Goal: Task Accomplishment & Management: Use online tool/utility

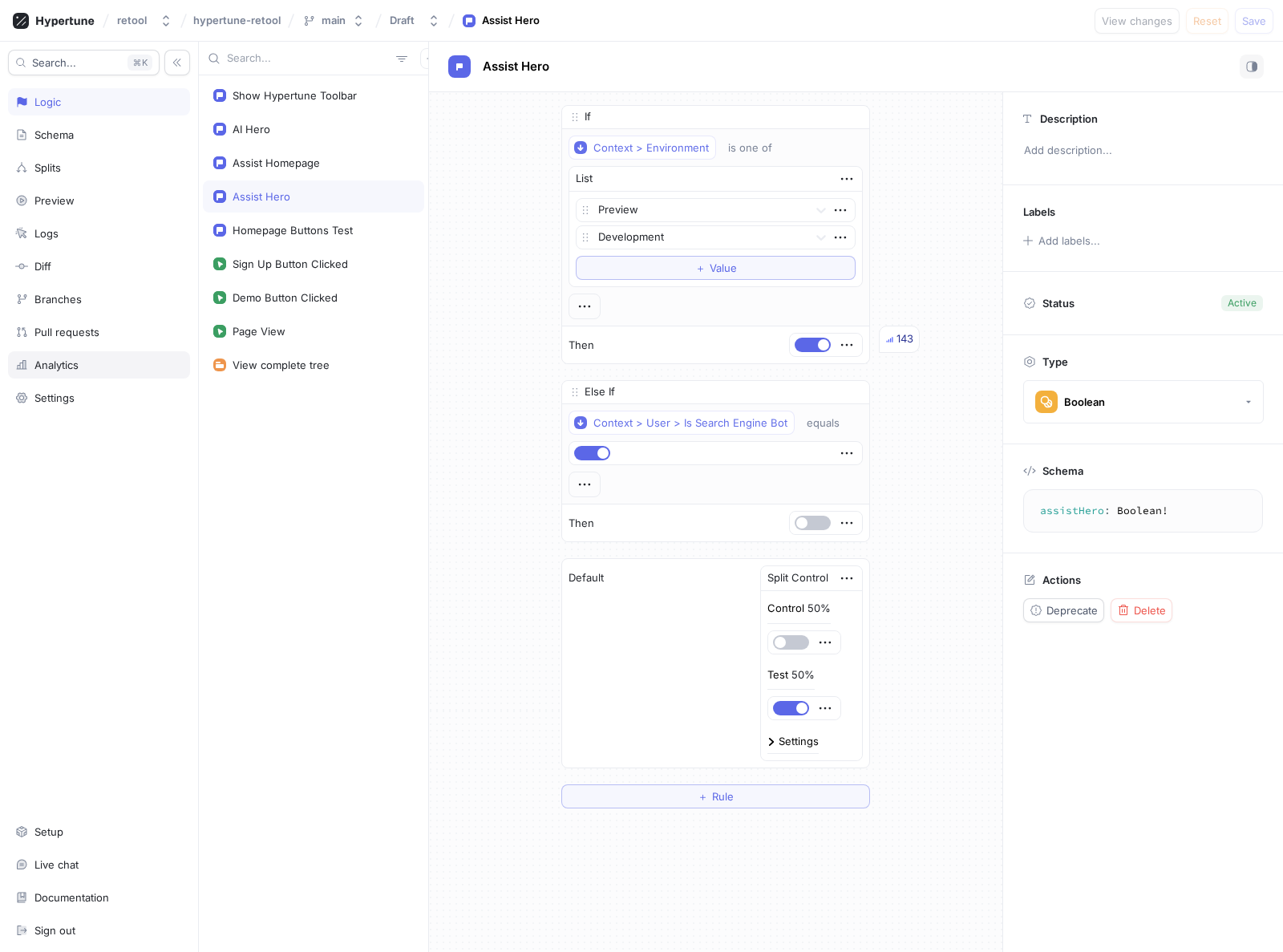
drag, startPoint x: 66, startPoint y: 363, endPoint x: 77, endPoint y: 364, distance: 11.0
click at [67, 363] on div "Analytics" at bounding box center [57, 364] width 44 height 13
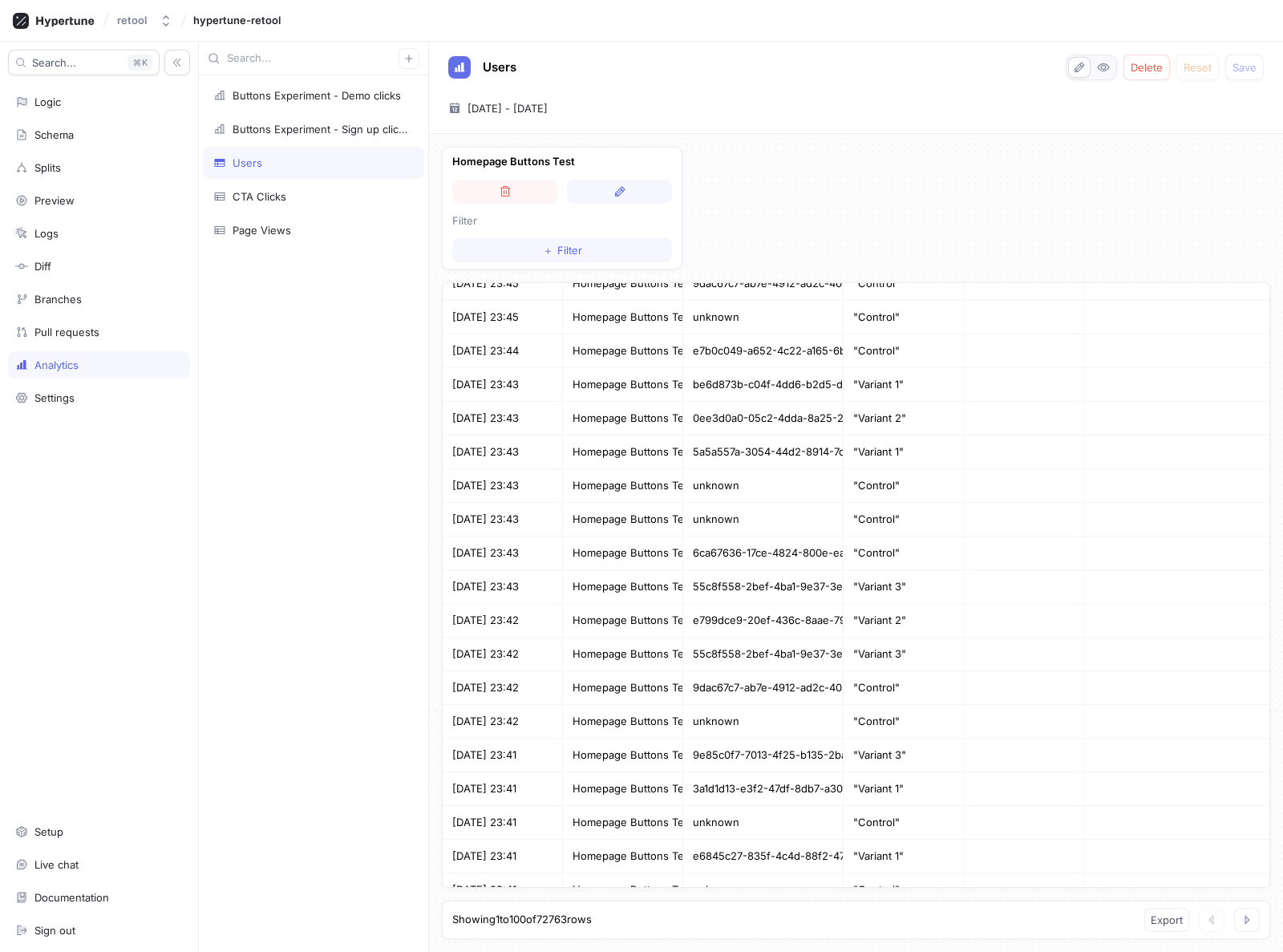
scroll to position [2810, 0]
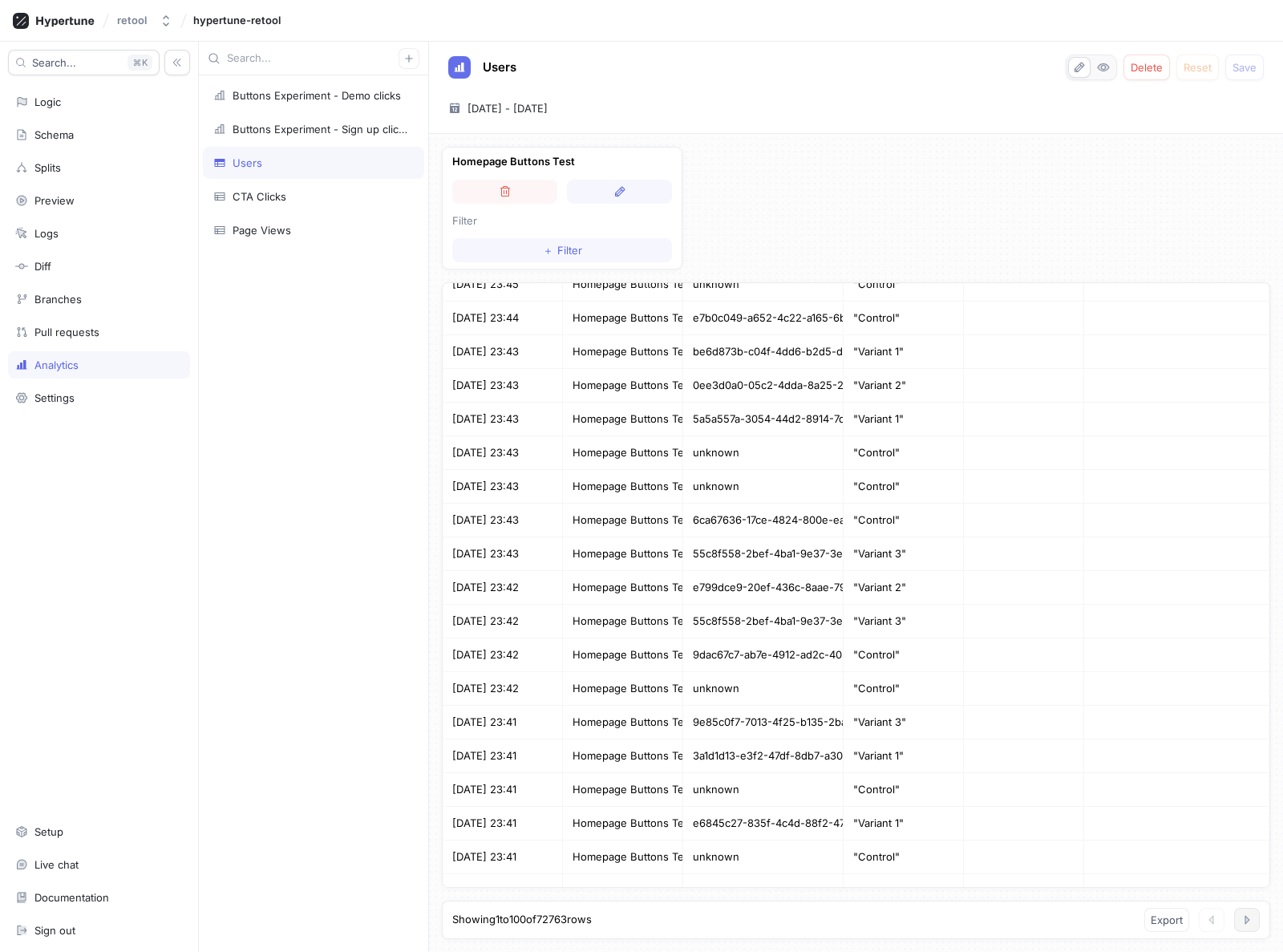
click at [1247, 916] on icon "button" at bounding box center [1248, 919] width 5 height 9
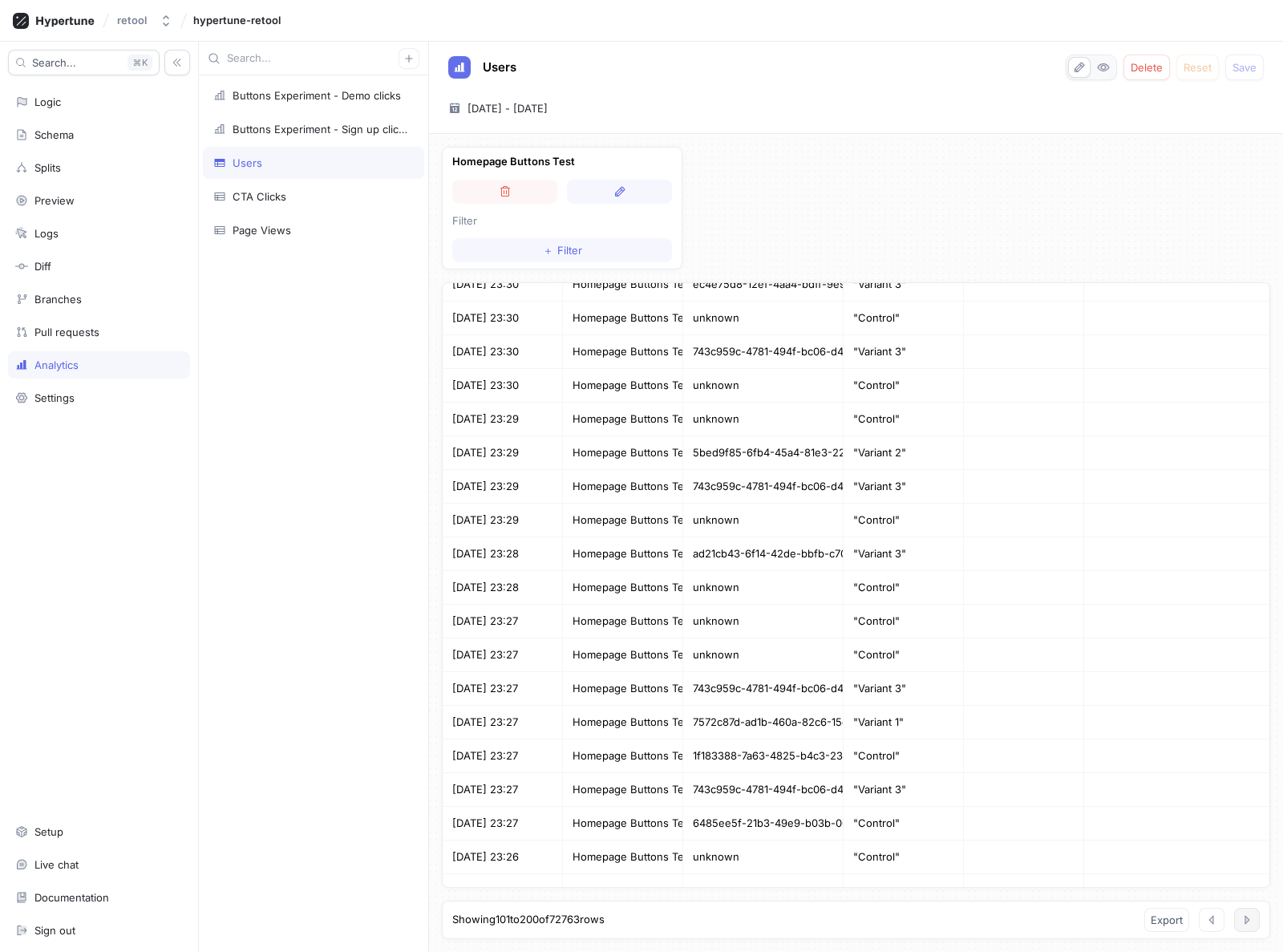
click at [1247, 919] on icon "button" at bounding box center [1247, 920] width 4 height 8
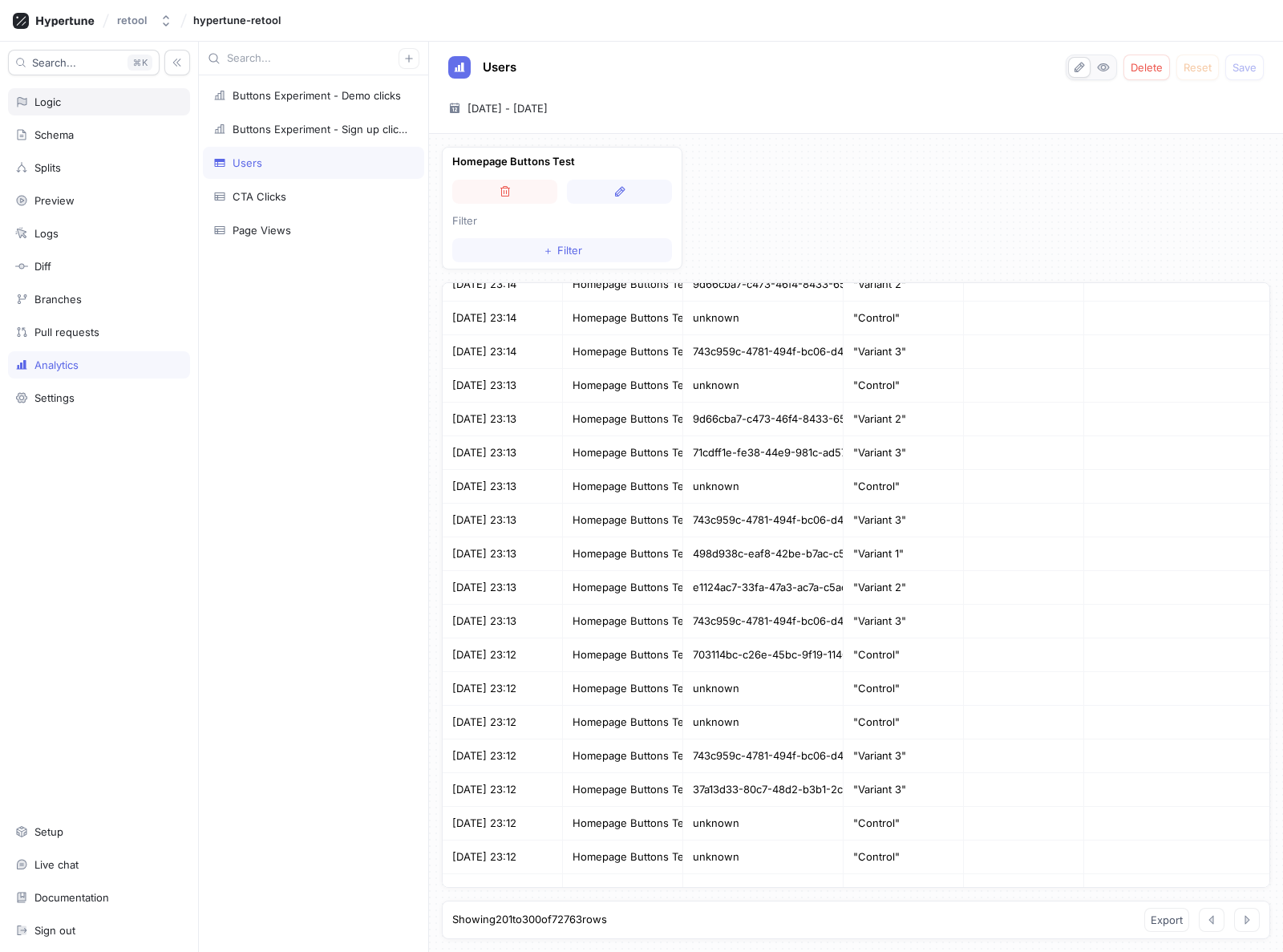
click at [59, 104] on div "Logic" at bounding box center [48, 102] width 27 height 13
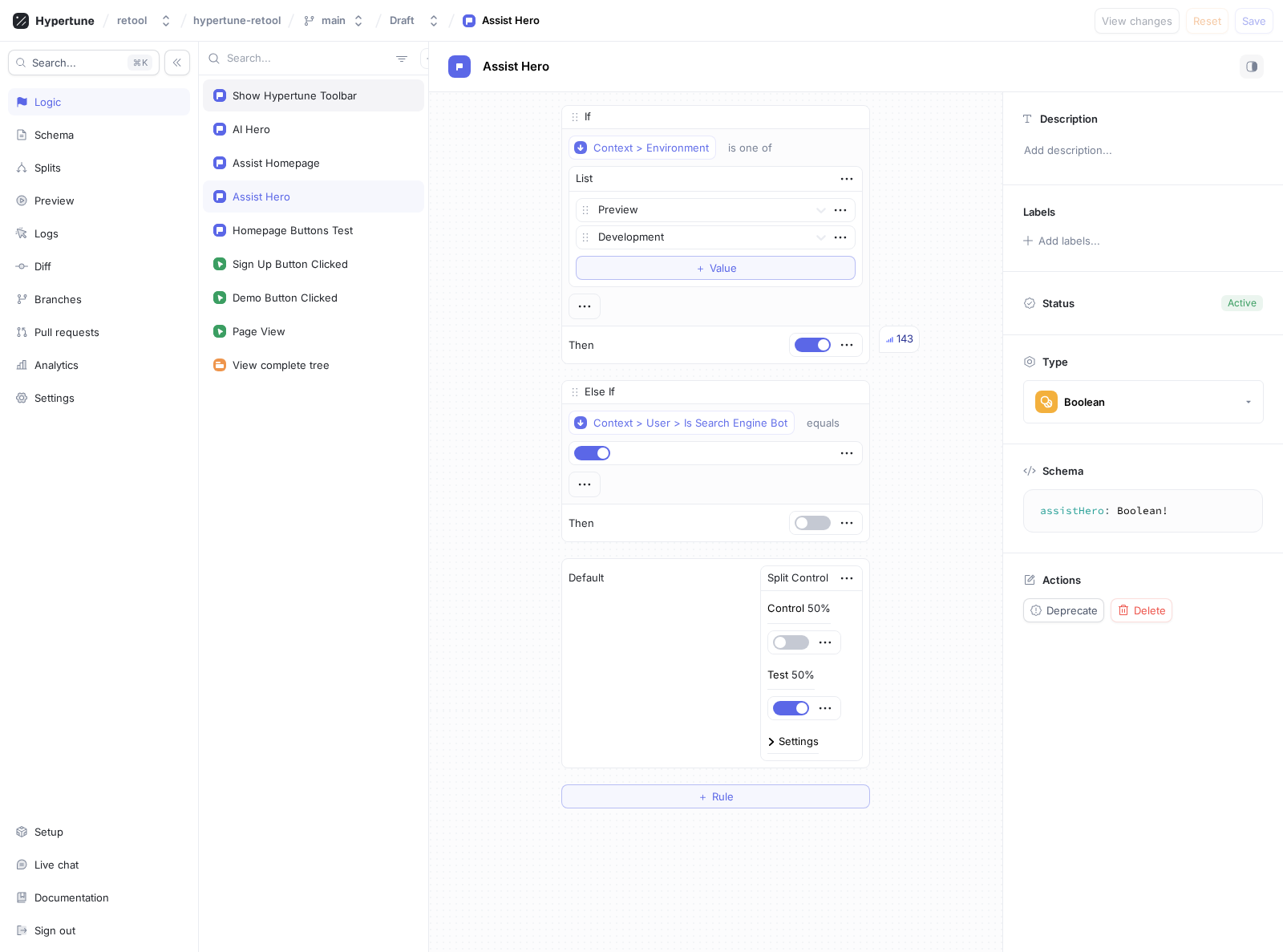
drag, startPoint x: 84, startPoint y: 105, endPoint x: 224, endPoint y: 91, distance: 140.7
click at [84, 104] on div "Logic" at bounding box center [99, 102] width 167 height 13
click at [712, 791] on span "Rule" at bounding box center [723, 796] width 22 height 10
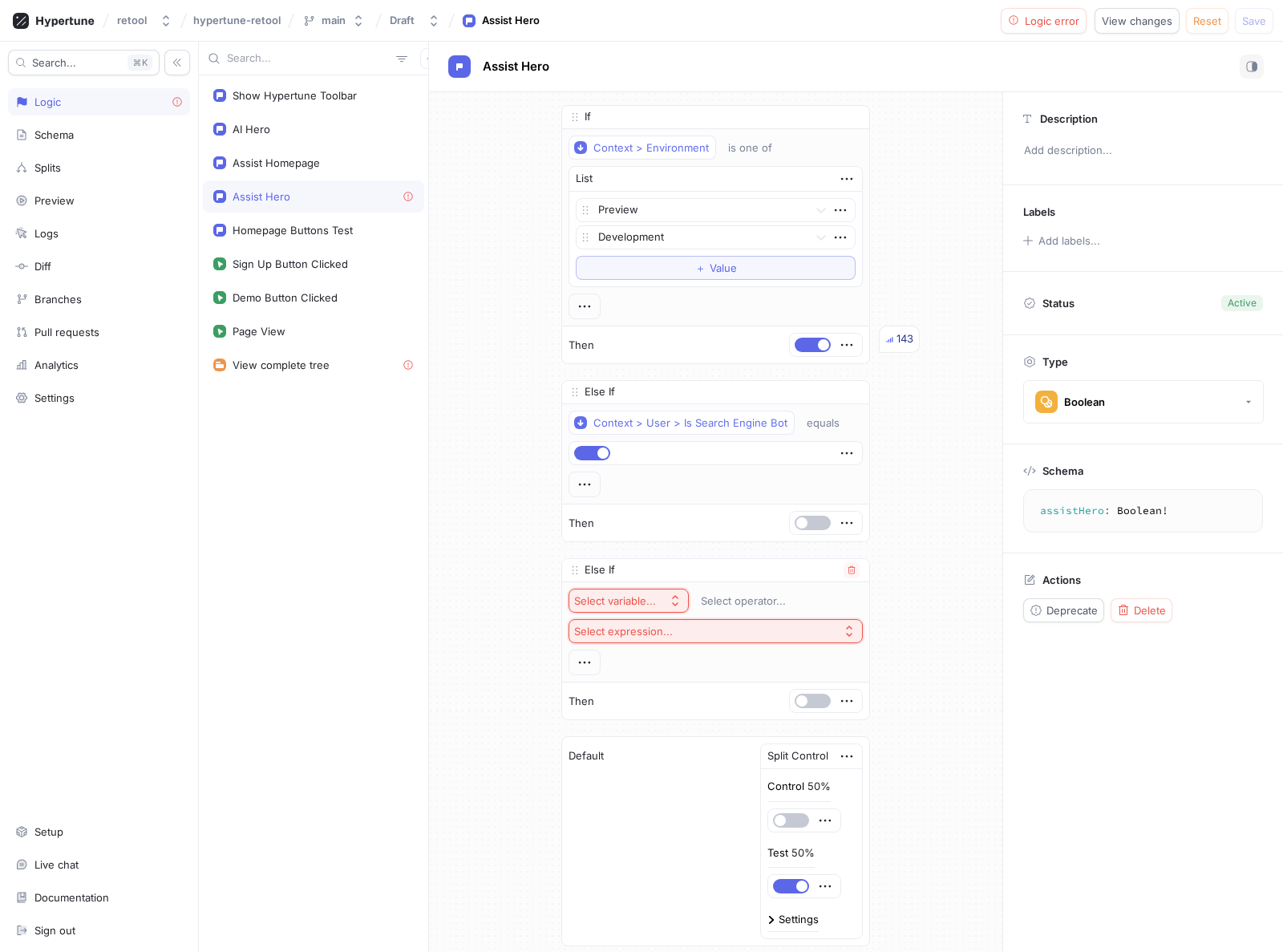
click at [643, 599] on div "Select variable..." at bounding box center [614, 600] width 82 height 14
click at [517, 640] on div "If Context > Environment is one of List Preview Development To pick up a dragga…" at bounding box center [715, 546] width 573 height 907
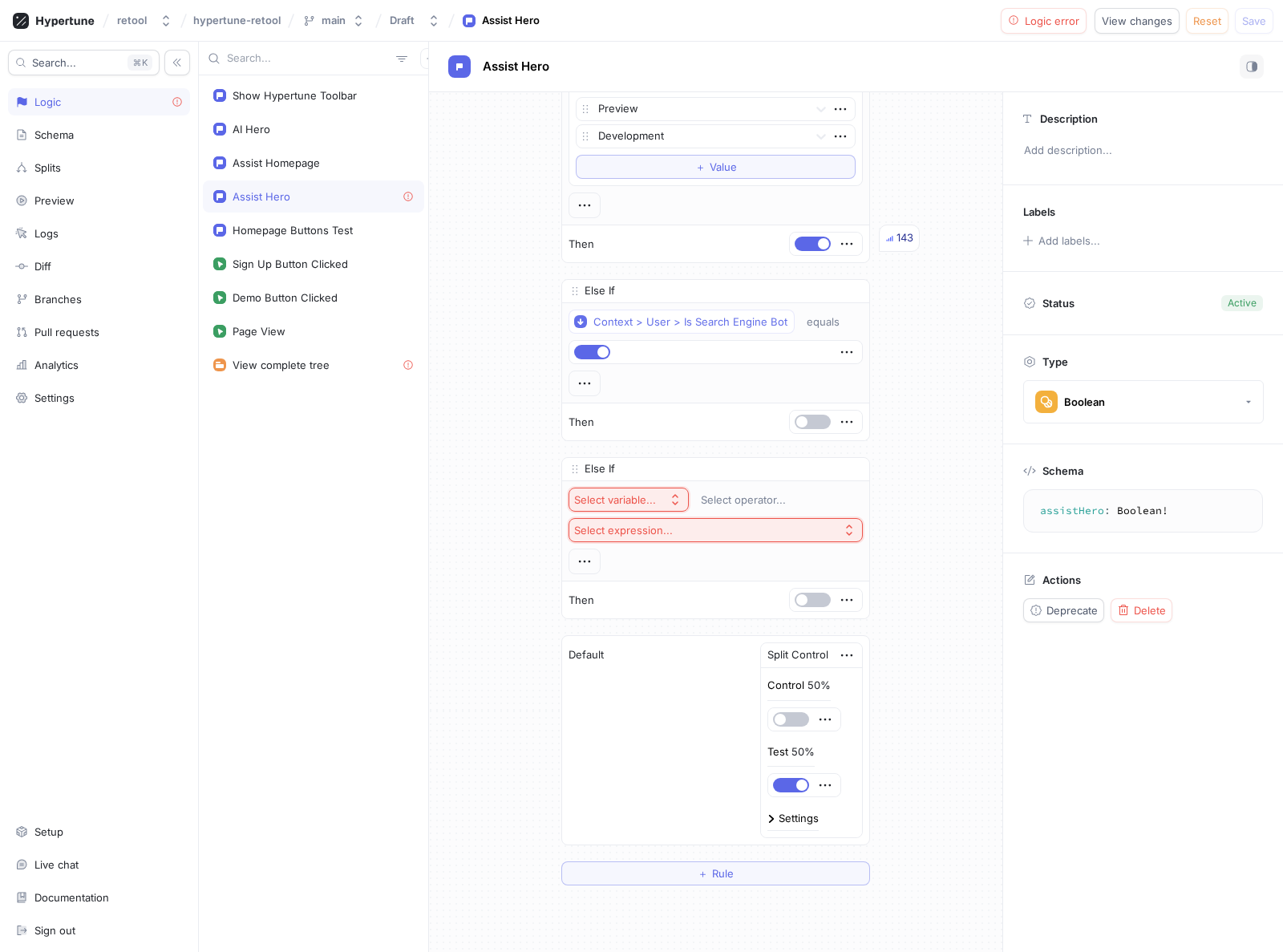
scroll to position [67, 0]
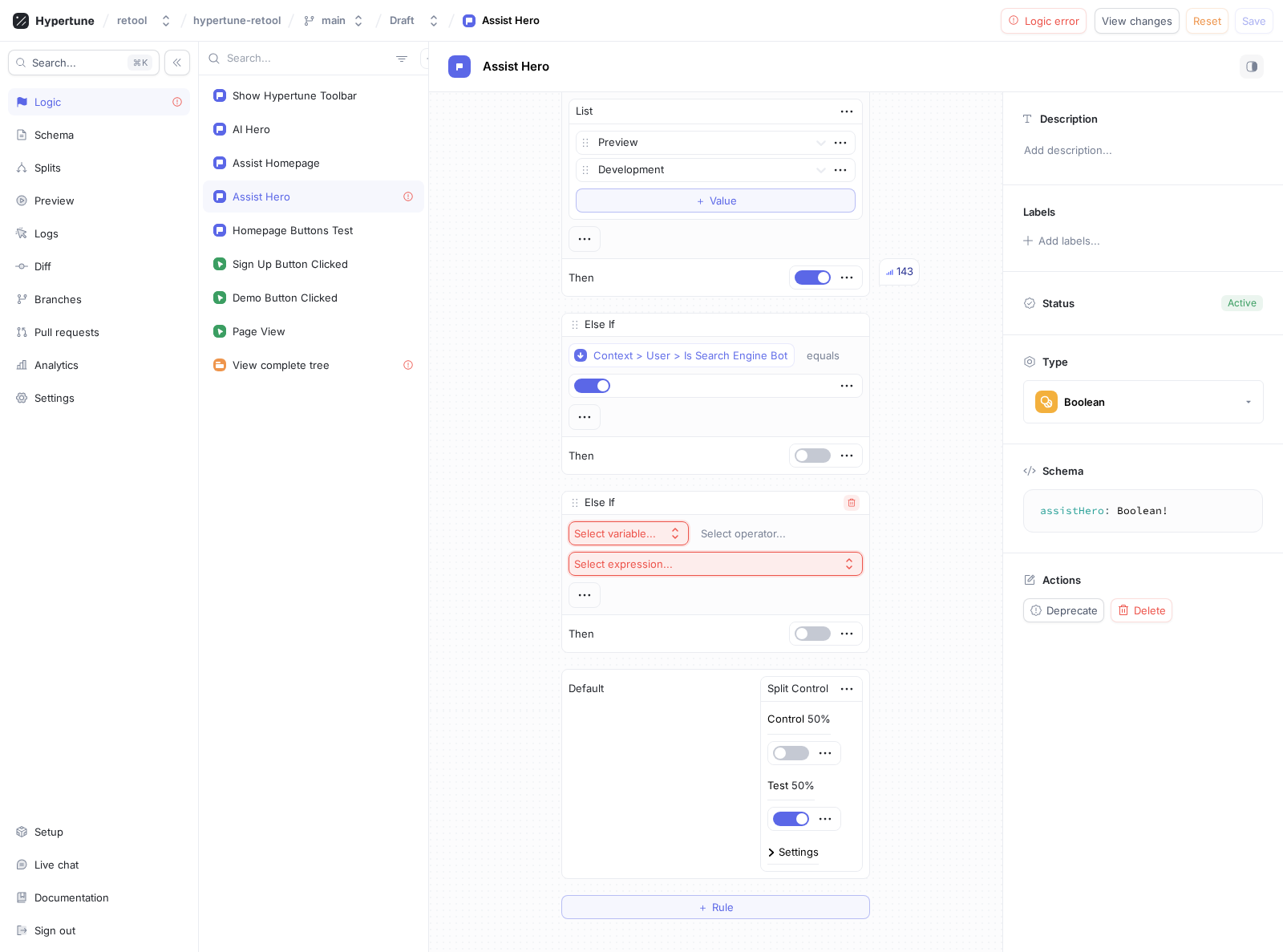
click at [848, 500] on icon "button" at bounding box center [852, 503] width 10 height 10
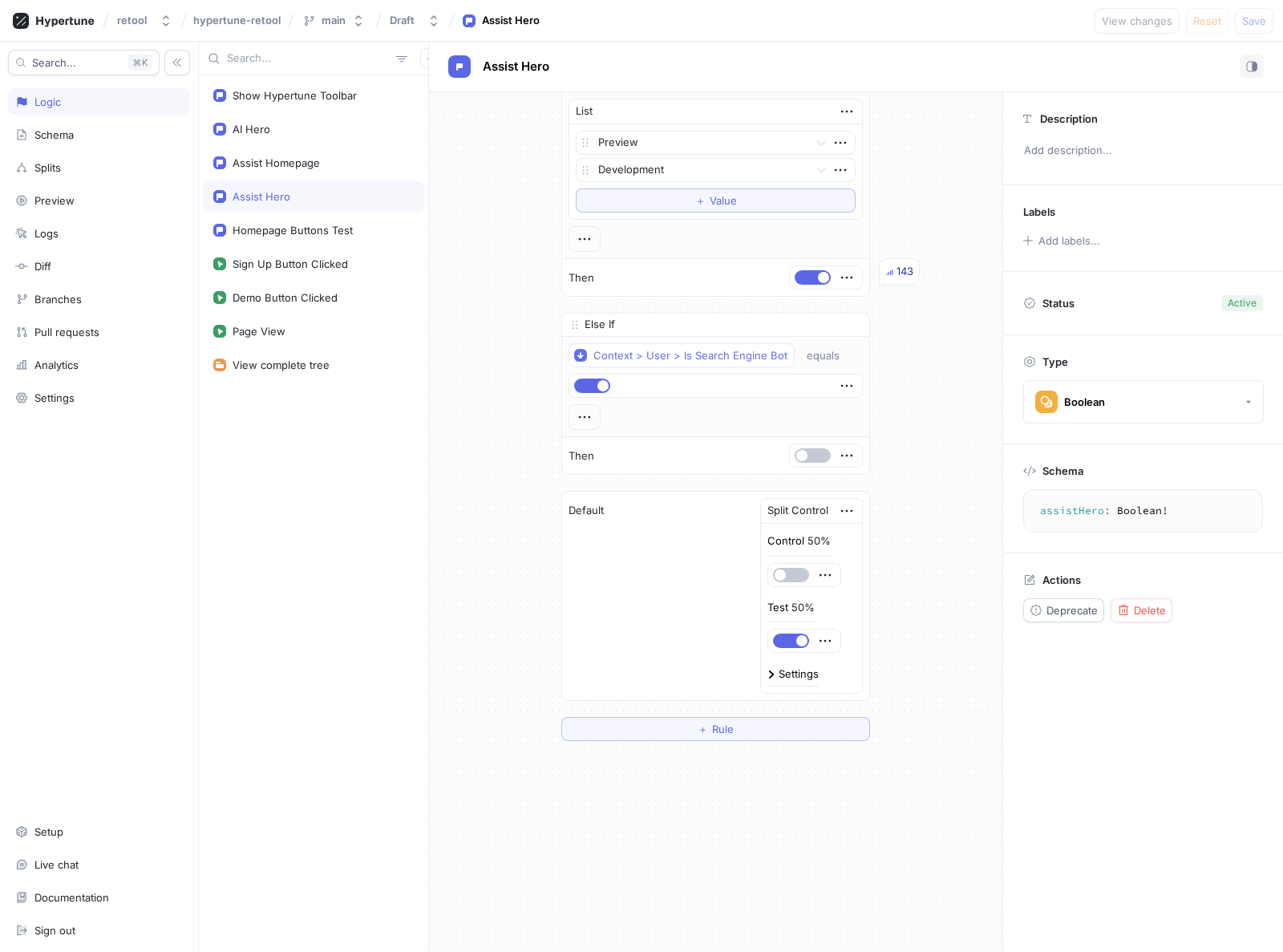
scroll to position [0, 0]
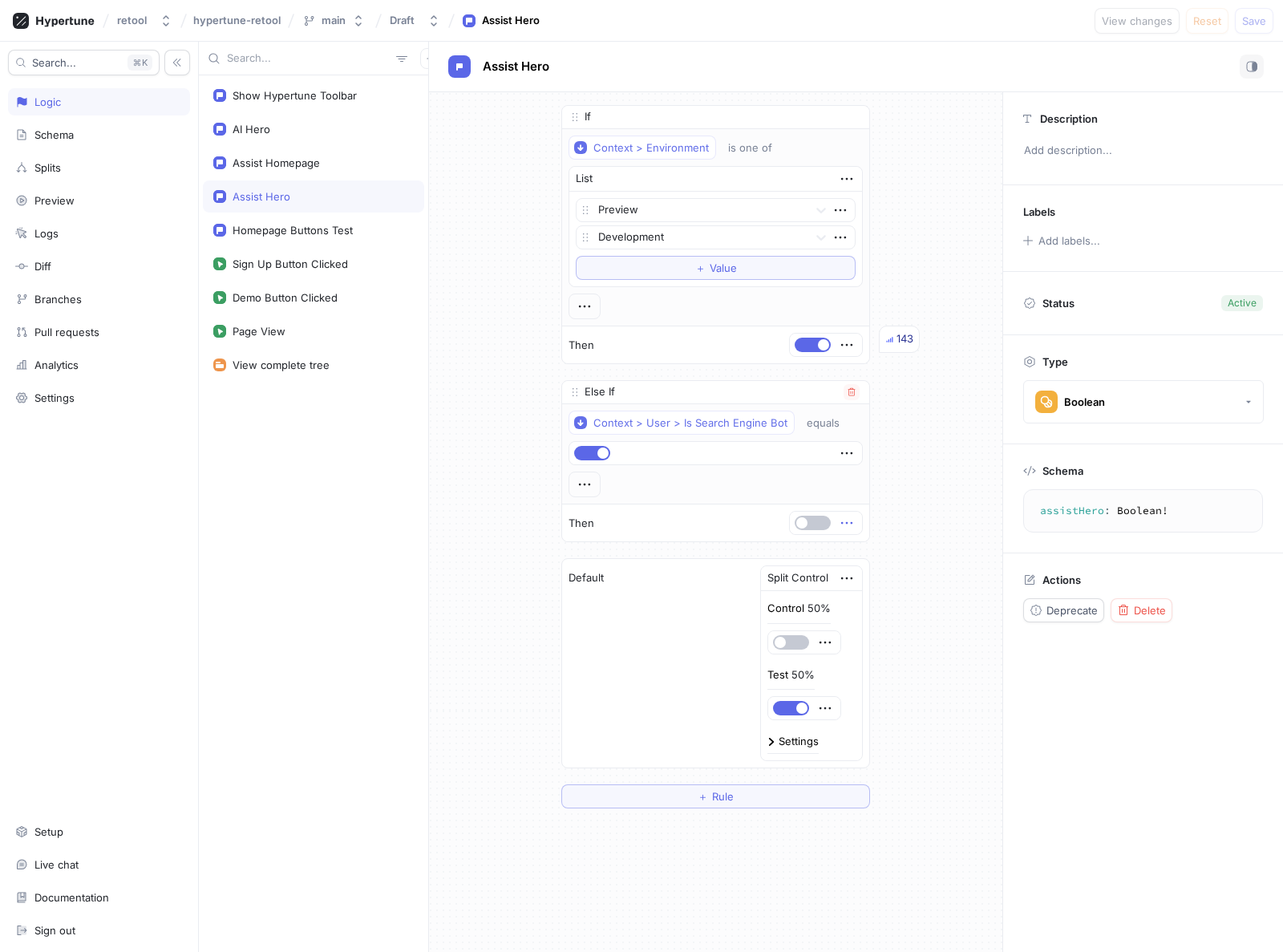
click at [838, 520] on icon "button" at bounding box center [847, 523] width 18 height 18
click at [908, 498] on div "If Context > Environment is one of List Preview Development To pick up a dragga…" at bounding box center [715, 457] width 573 height 729
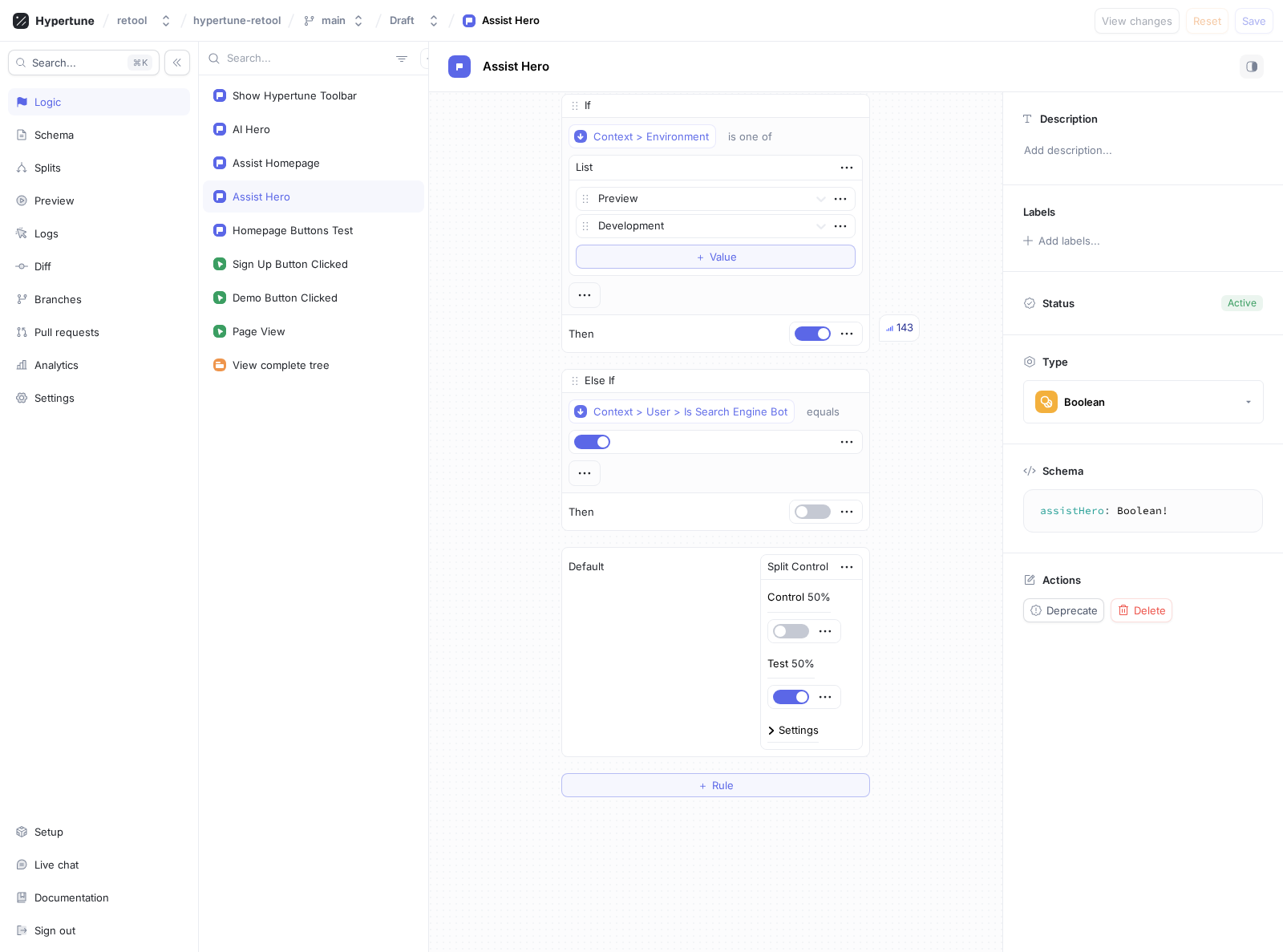
click at [921, 497] on div "If Context > Environment is one of List Preview Development To pick up a dragga…" at bounding box center [715, 445] width 573 height 729
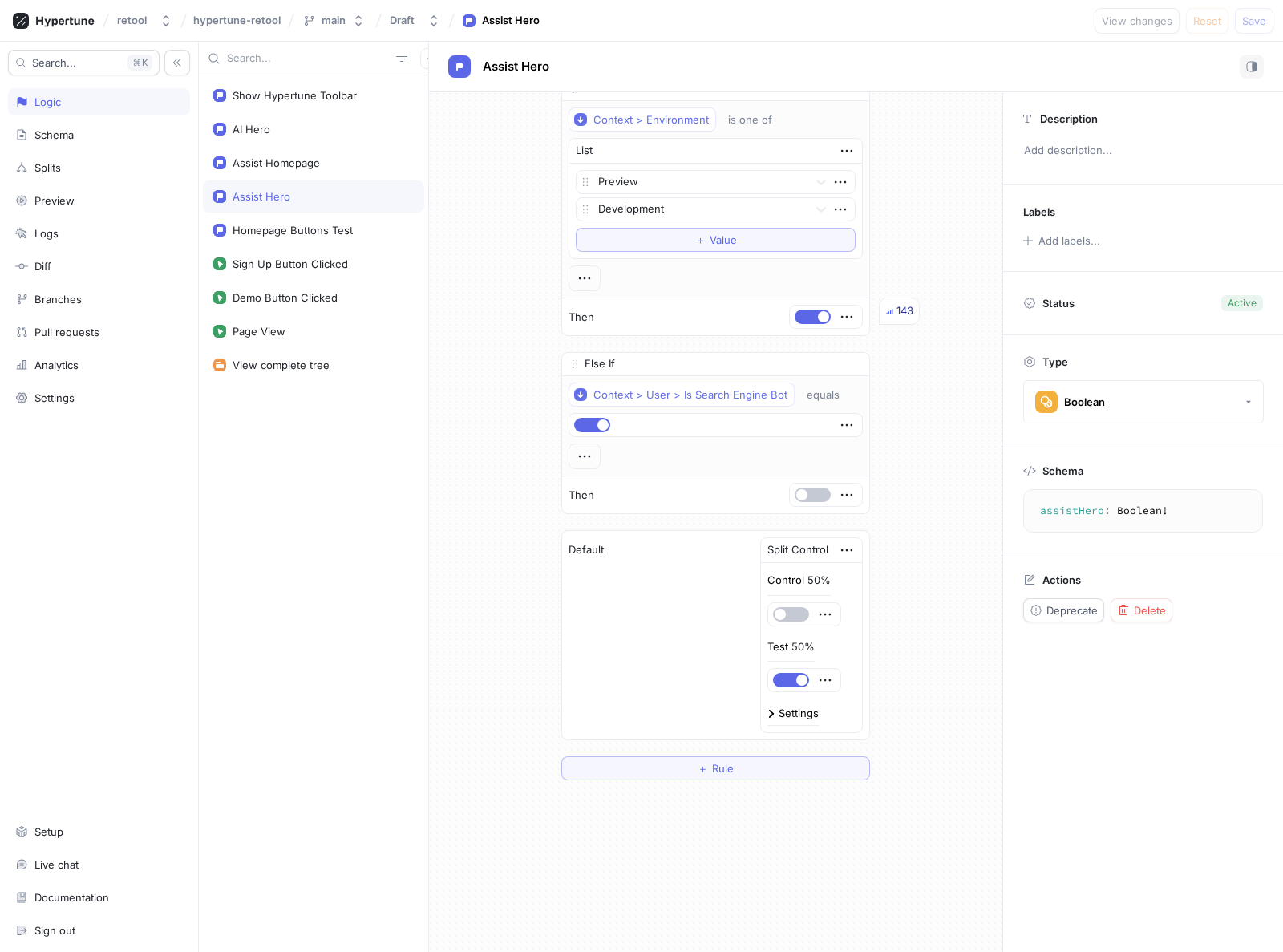
scroll to position [2, 0]
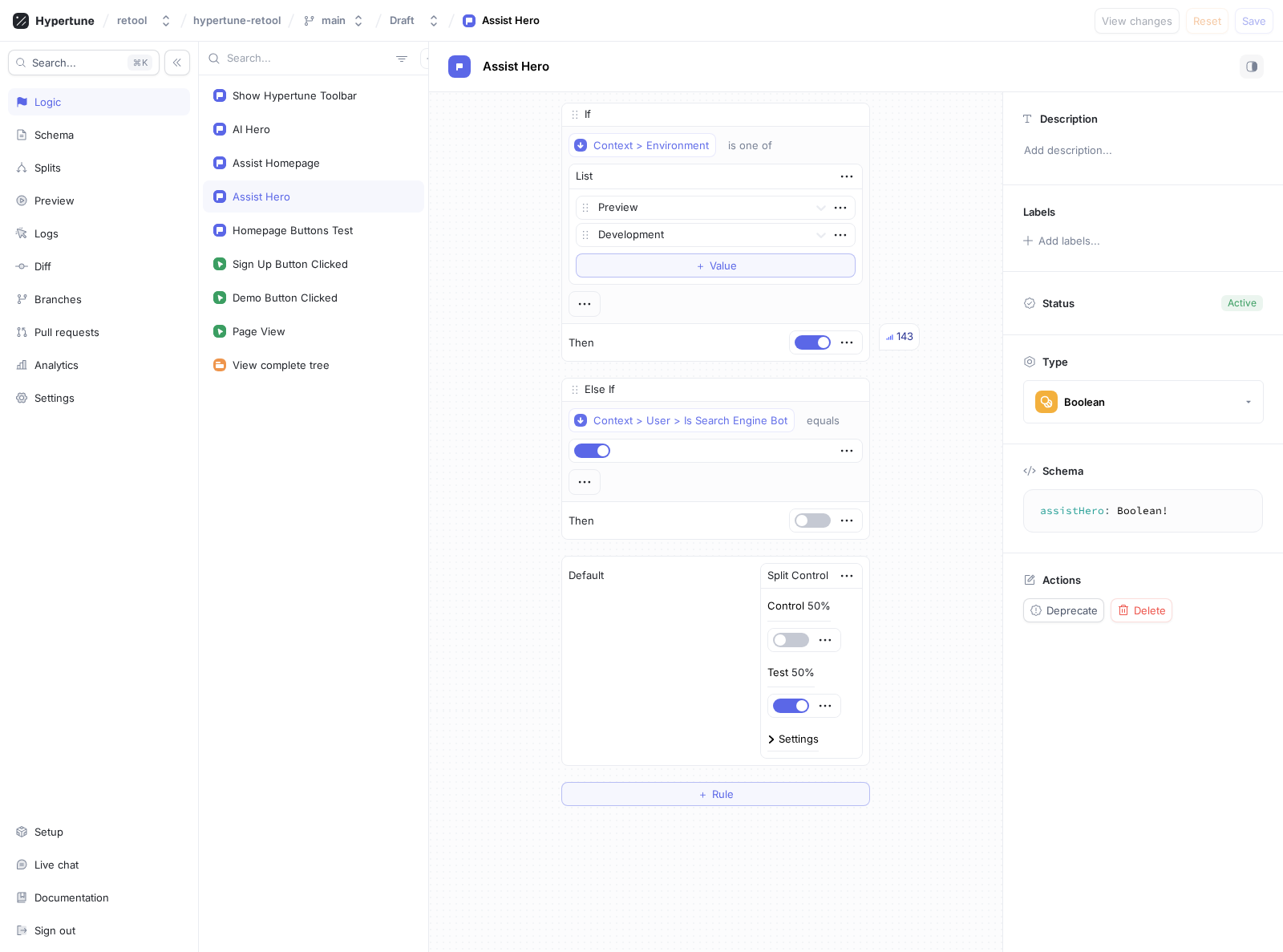
click at [485, 495] on div "If Context > Environment is one of List Preview Development To pick up a dragga…" at bounding box center [715, 454] width 573 height 729
